Goal: Obtain resource: Obtain resource

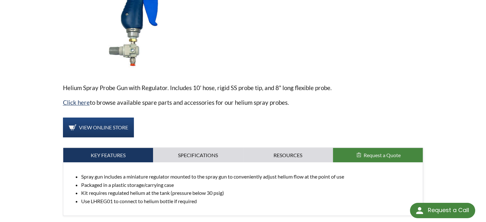
scroll to position [158, 0]
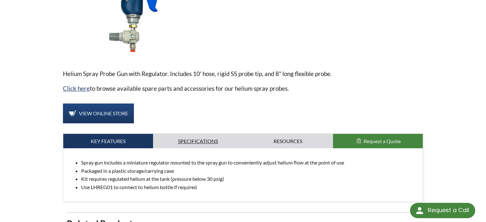
click at [214, 137] on link "Specifications" at bounding box center [198, 141] width 90 height 15
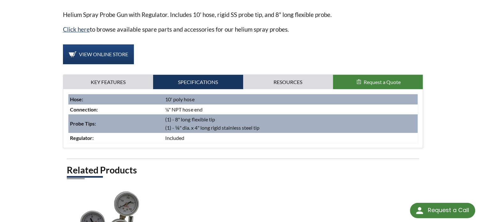
scroll to position [218, 0]
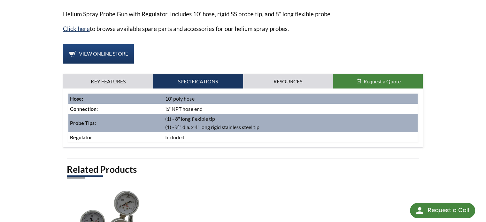
click at [289, 76] on link "Resources" at bounding box center [288, 81] width 90 height 15
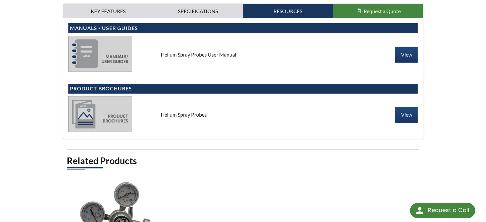
scroll to position [289, 0]
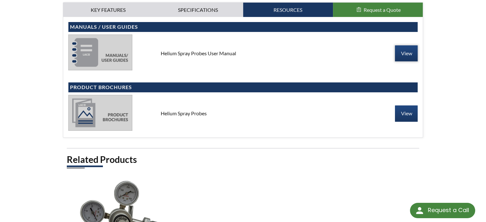
click at [403, 48] on link "View" at bounding box center [406, 53] width 23 height 16
click at [406, 113] on link "View" at bounding box center [406, 113] width 23 height 16
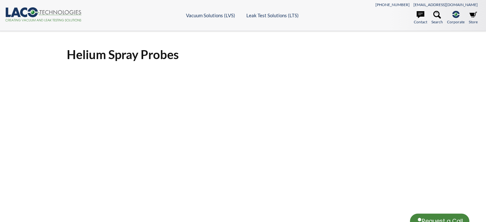
select select "Language Translate Widget"
